Goal: Transaction & Acquisition: Purchase product/service

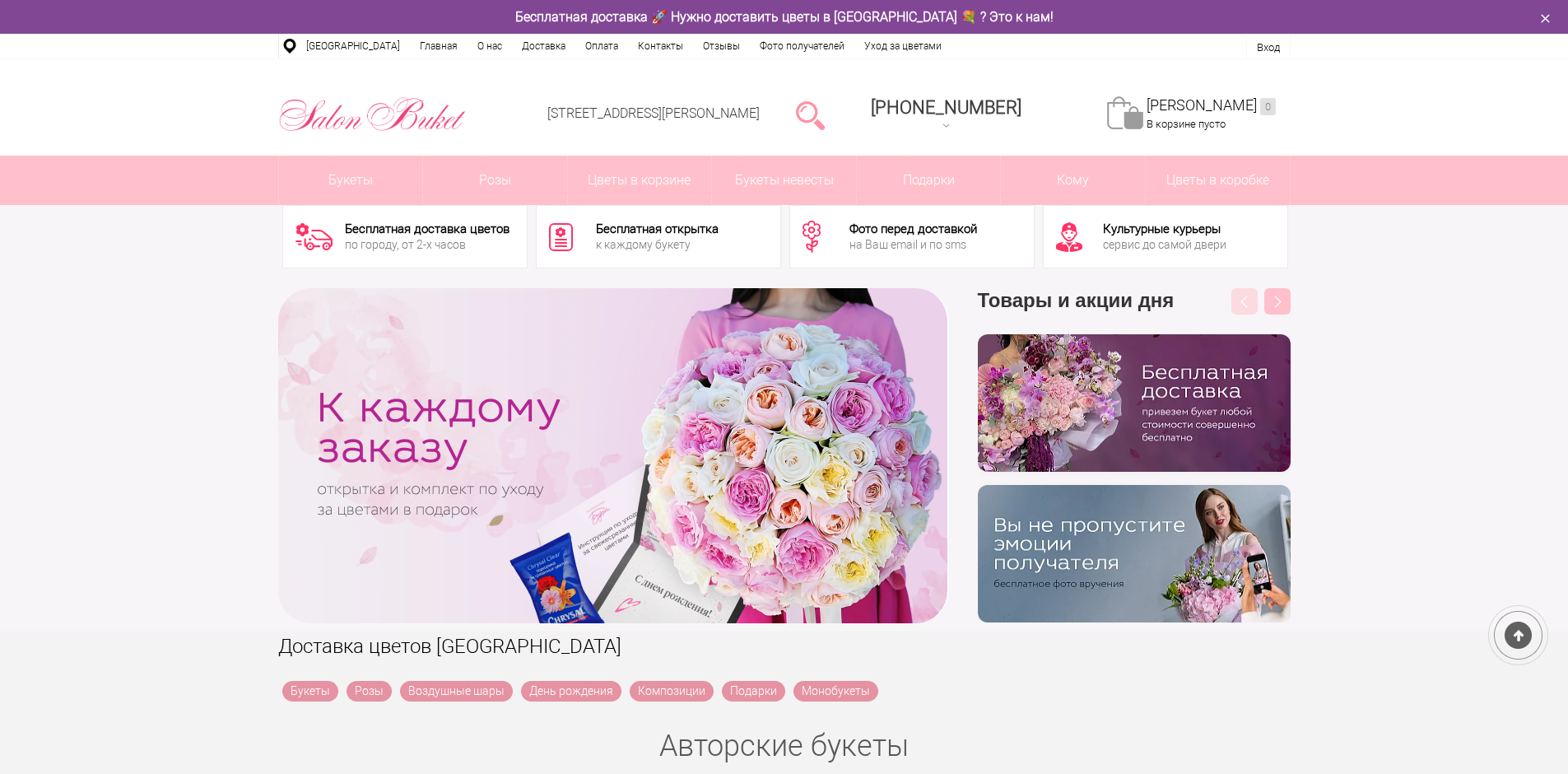
scroll to position [82, 0]
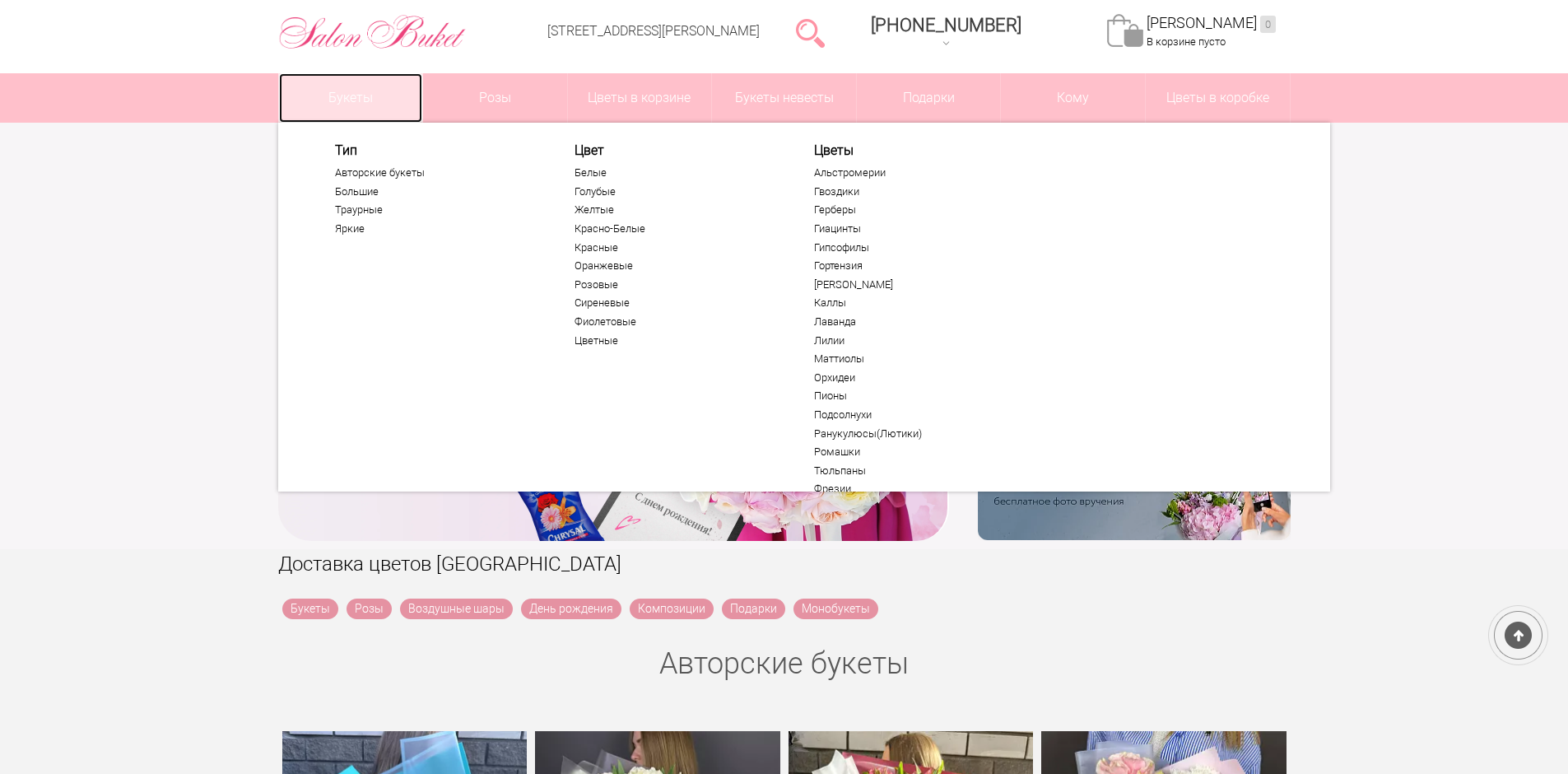
click at [330, 98] on link "Букеты" at bounding box center [351, 98] width 144 height 49
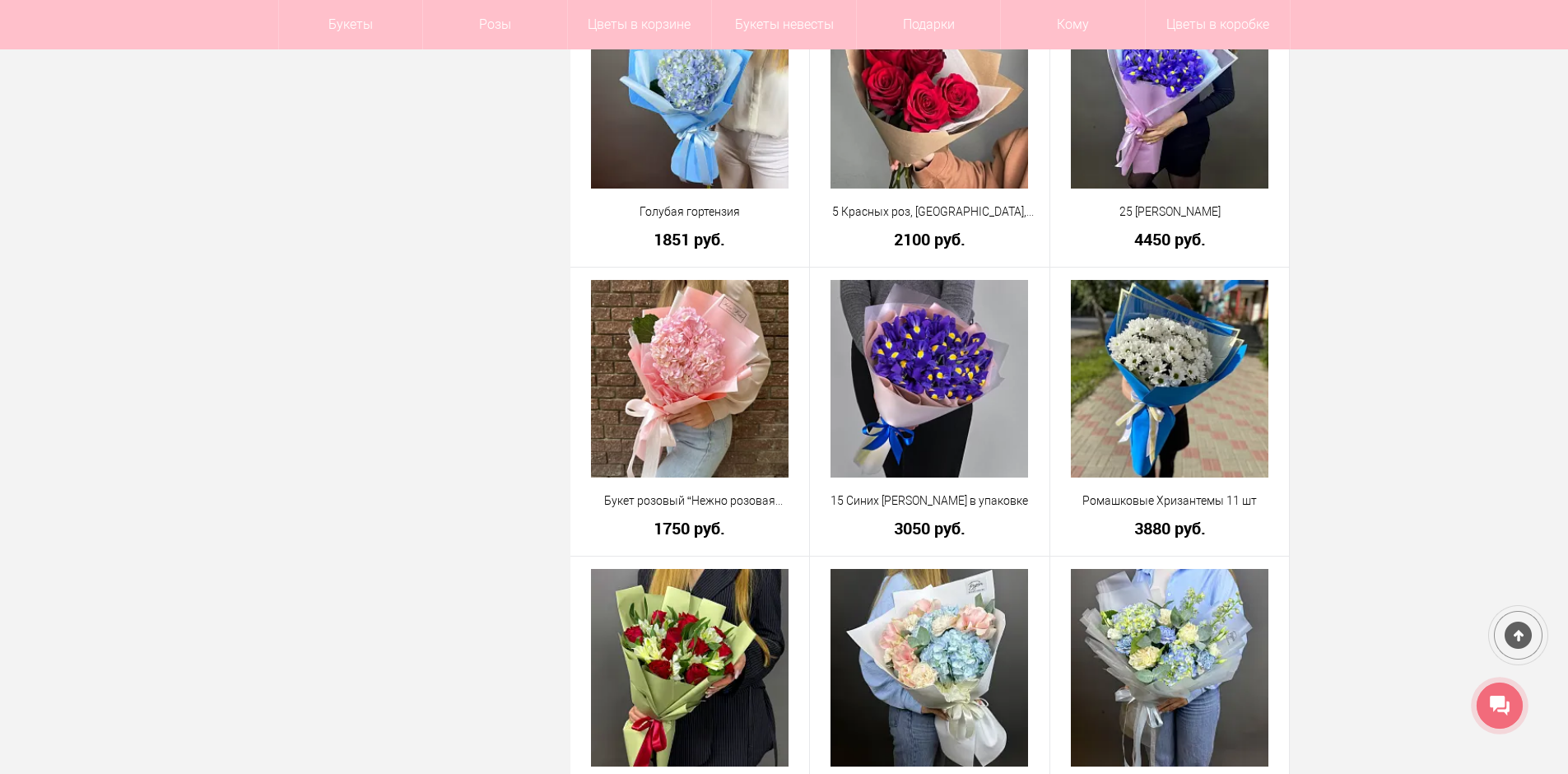
scroll to position [4281, 0]
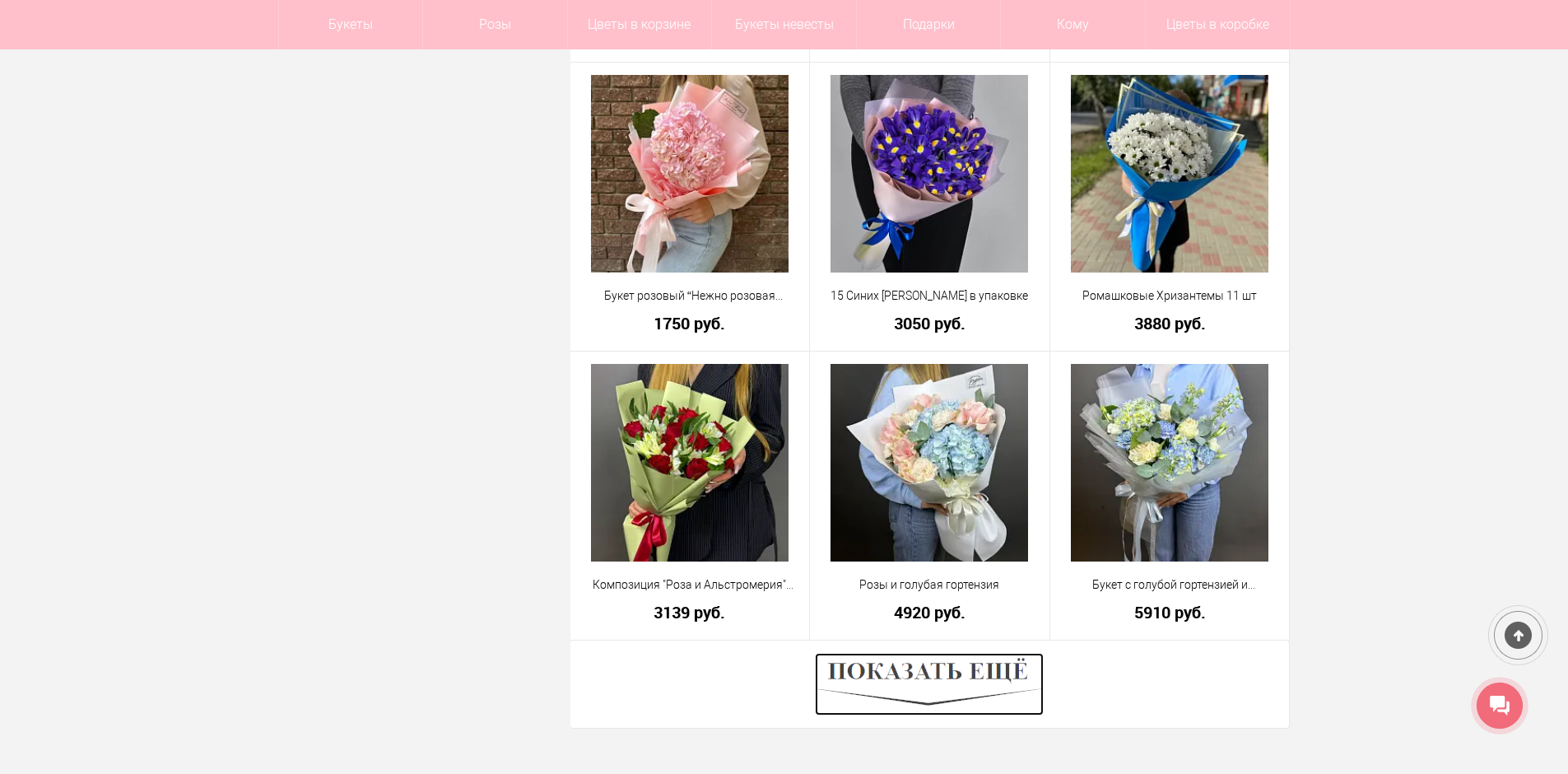
click at [1015, 680] on img at bounding box center [930, 685] width 229 height 63
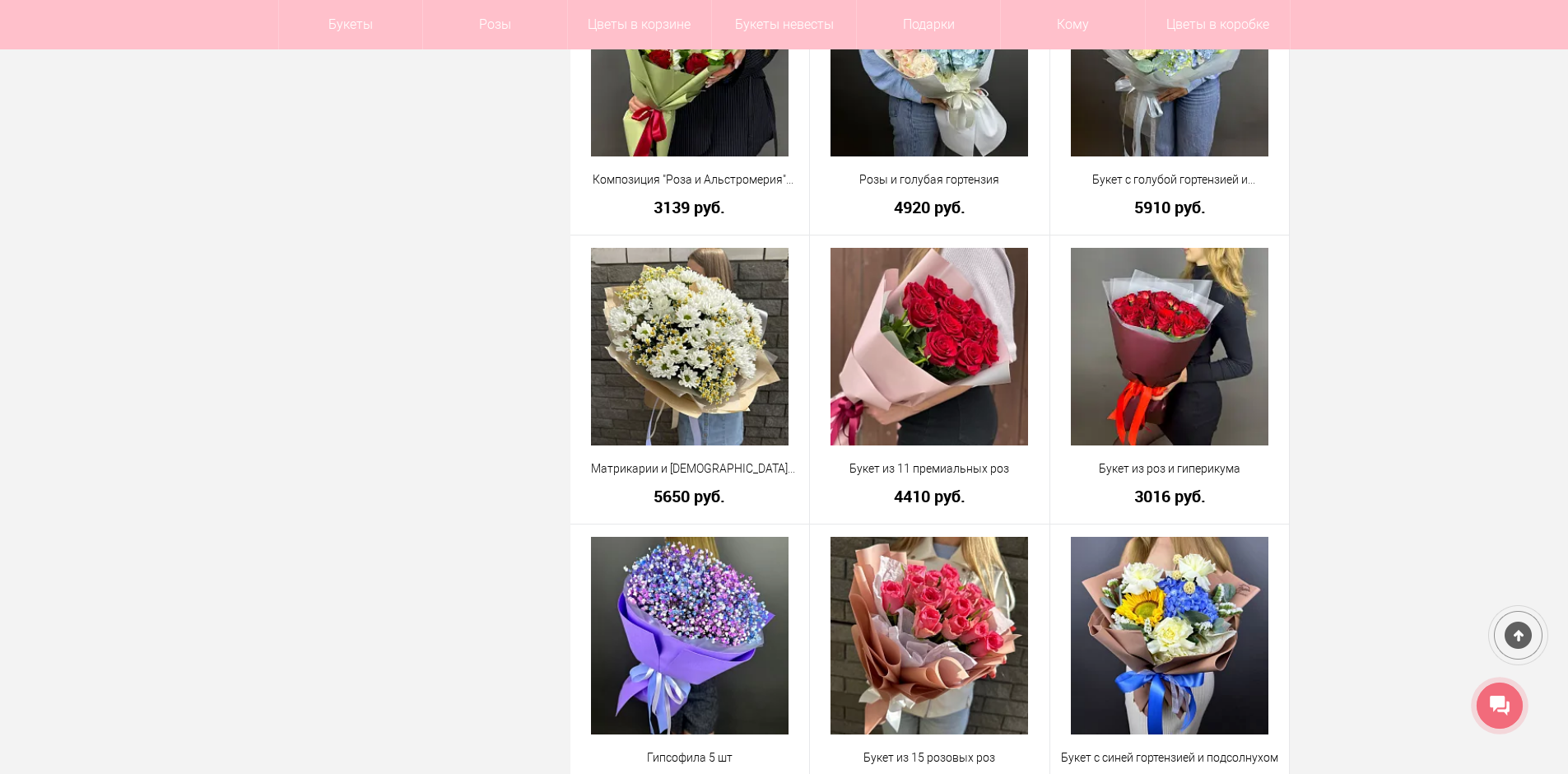
scroll to position [4693, 0]
